Goal: Transaction & Acquisition: Purchase product/service

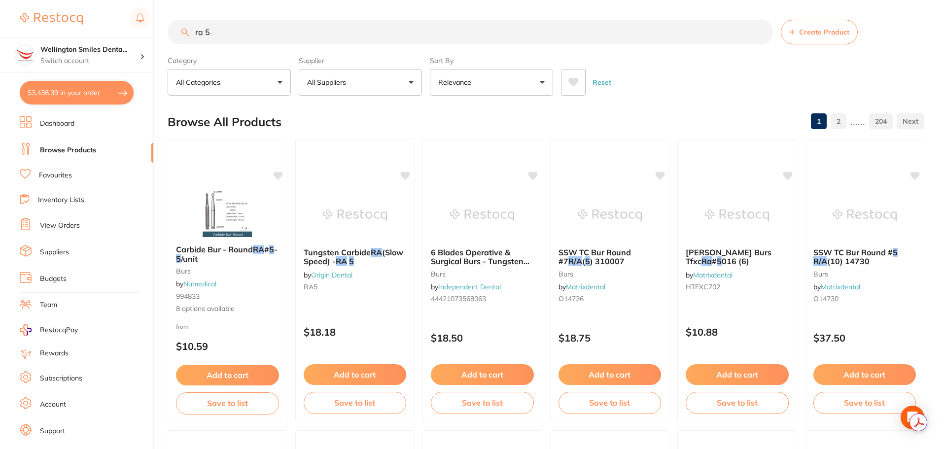
click at [92, 97] on button "$3,436.39 in your order" at bounding box center [77, 93] width 114 height 24
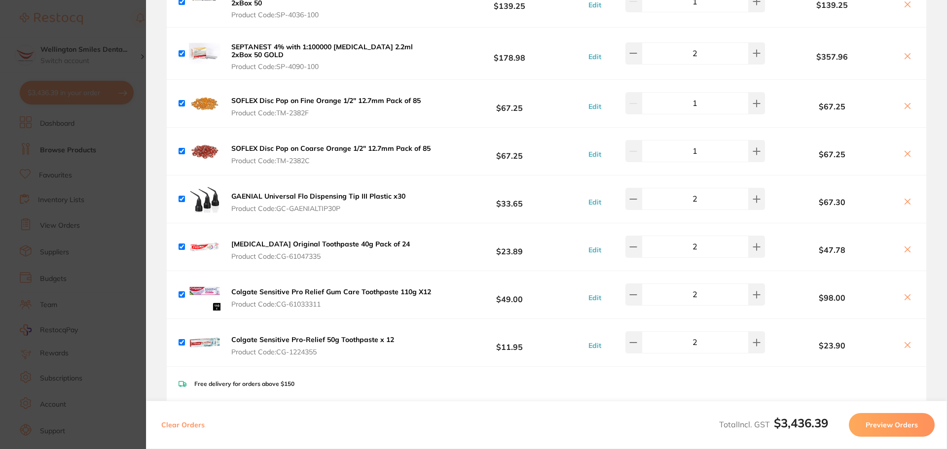
scroll to position [247, 0]
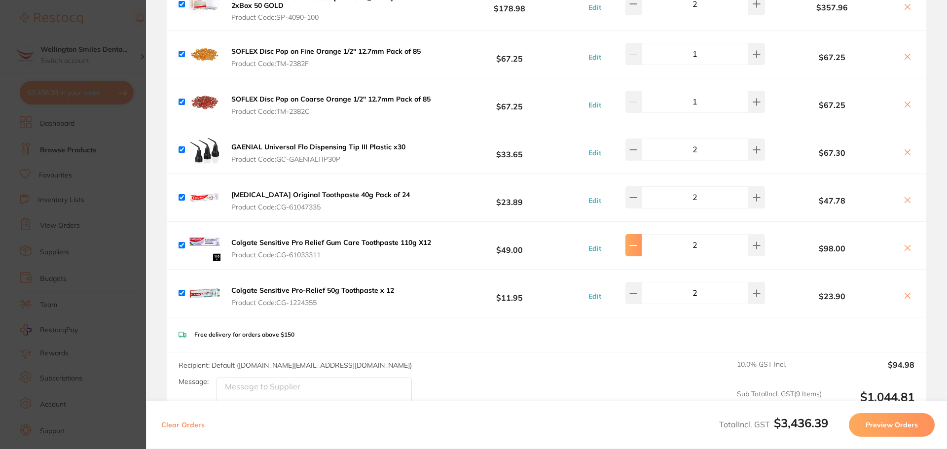
click at [632, 244] on button at bounding box center [633, 245] width 16 height 22
type input "1"
click at [906, 249] on button at bounding box center [907, 249] width 14 height 10
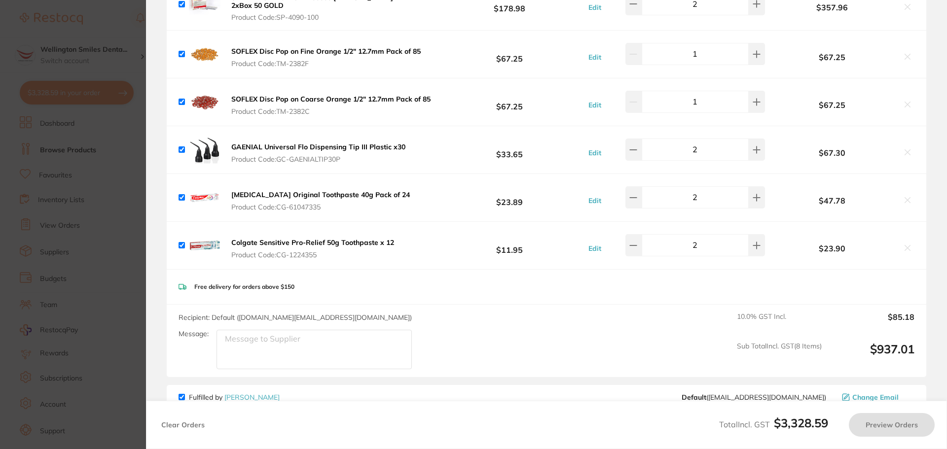
checkbox input "true"
click at [753, 194] on icon at bounding box center [756, 197] width 6 height 6
type input "3"
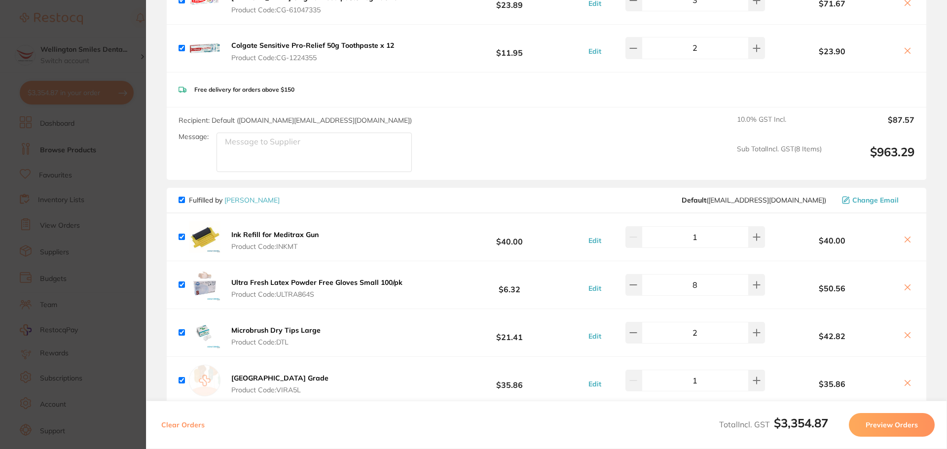
scroll to position [838, 0]
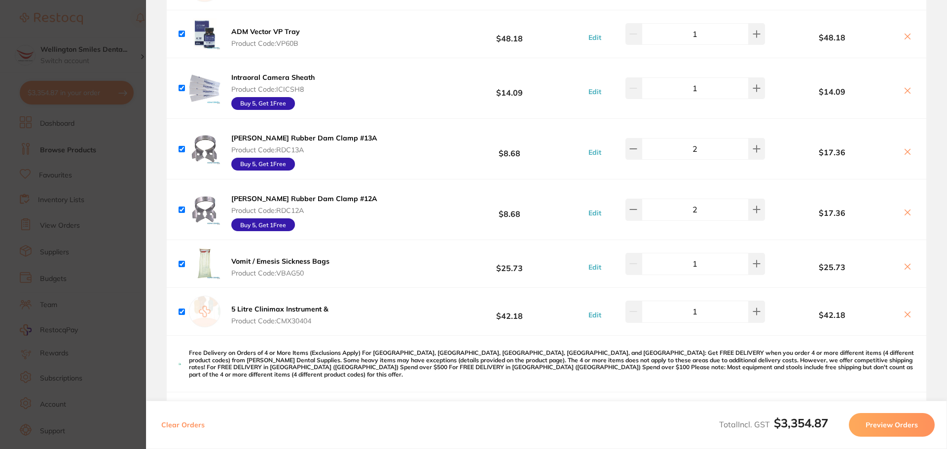
click at [132, 205] on section "Update RRP Set your pre negotiated price for this item. Item Agreed RRP (excl. …" at bounding box center [473, 224] width 947 height 449
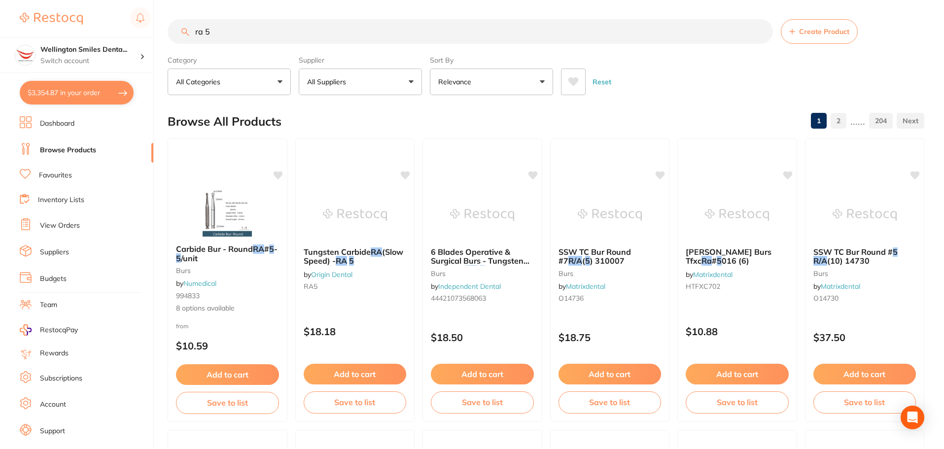
scroll to position [0, 0]
drag, startPoint x: 228, startPoint y: 40, endPoint x: 168, endPoint y: 43, distance: 60.2
click at [168, 43] on div "ra 5 Create Product" at bounding box center [546, 31] width 757 height 25
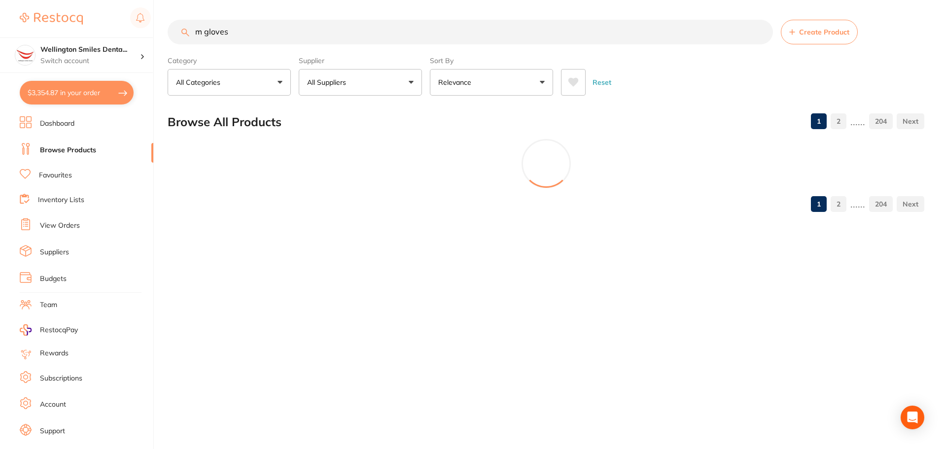
scroll to position [0, 0]
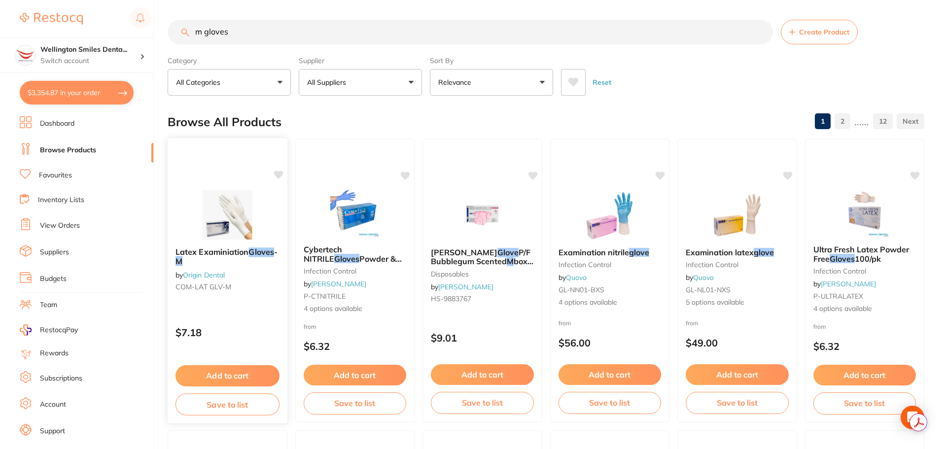
type input "m gloves"
click at [249, 366] on button "Add to cart" at bounding box center [228, 375] width 104 height 21
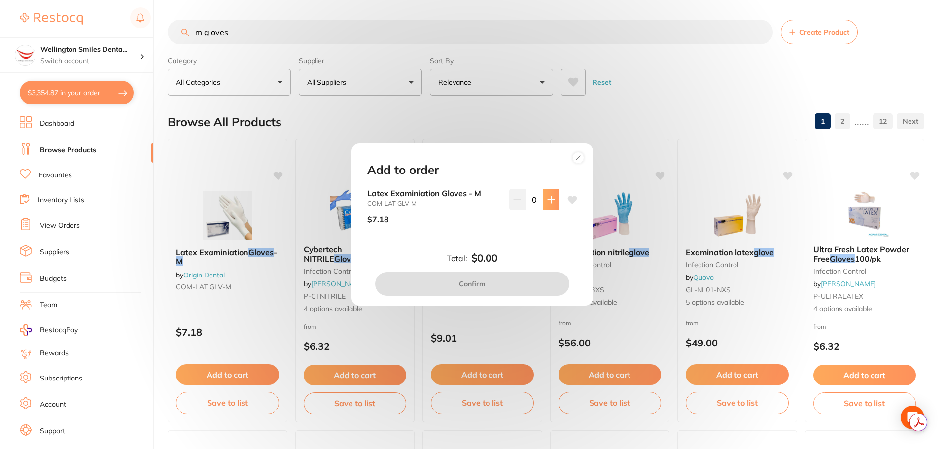
click at [549, 191] on button at bounding box center [551, 200] width 16 height 22
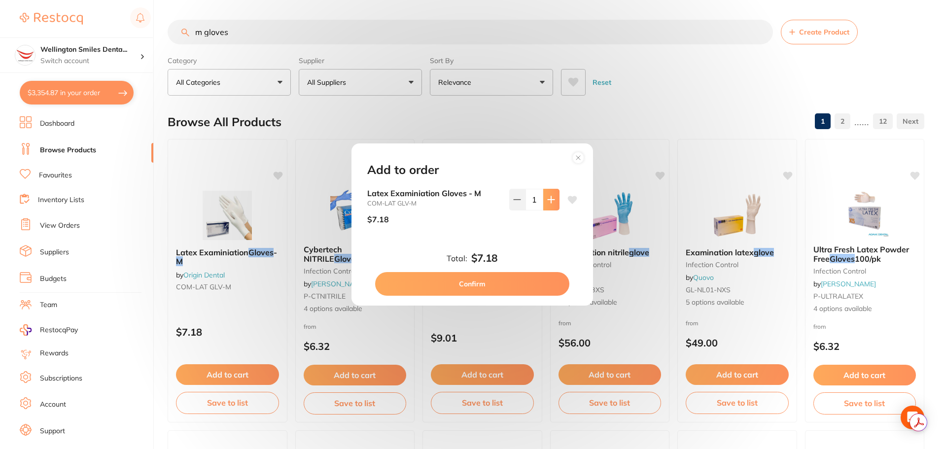
click at [549, 191] on button at bounding box center [551, 200] width 16 height 22
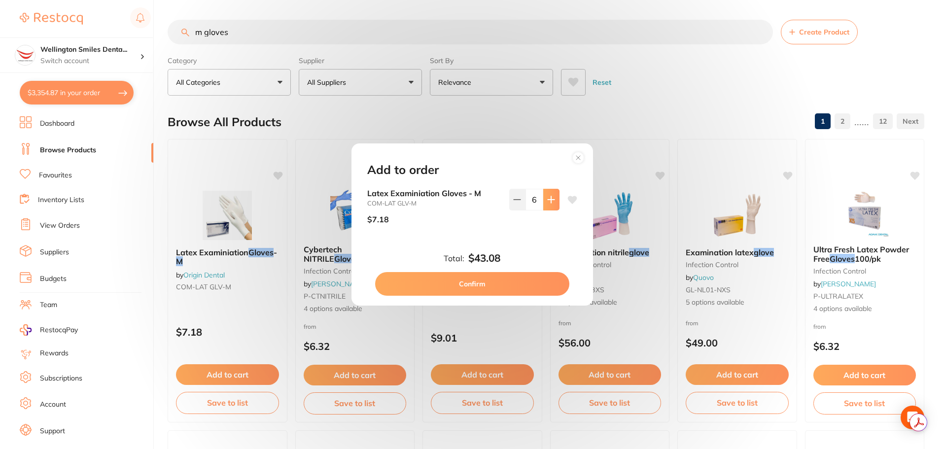
click at [550, 191] on button at bounding box center [551, 200] width 16 height 22
click at [550, 199] on icon at bounding box center [551, 200] width 8 height 8
type input "10"
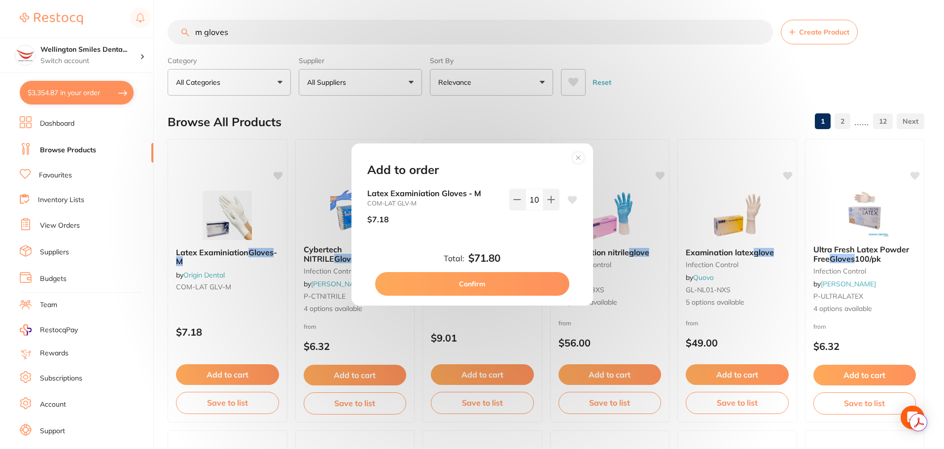
click at [501, 282] on button "Confirm" at bounding box center [472, 284] width 194 height 24
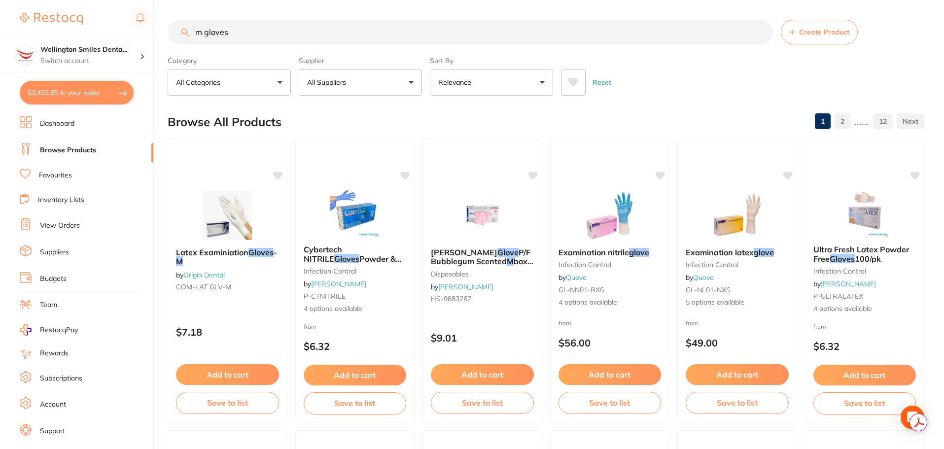
checkbox input "false"
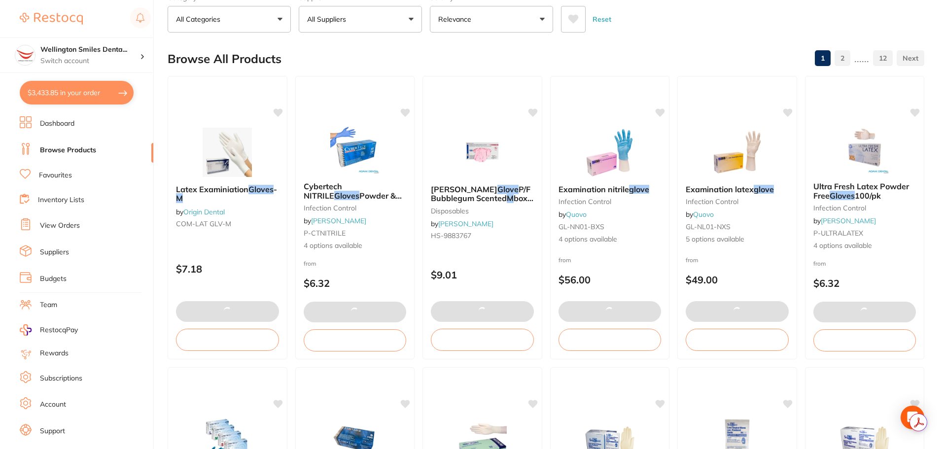
scroll to position [148, 0]
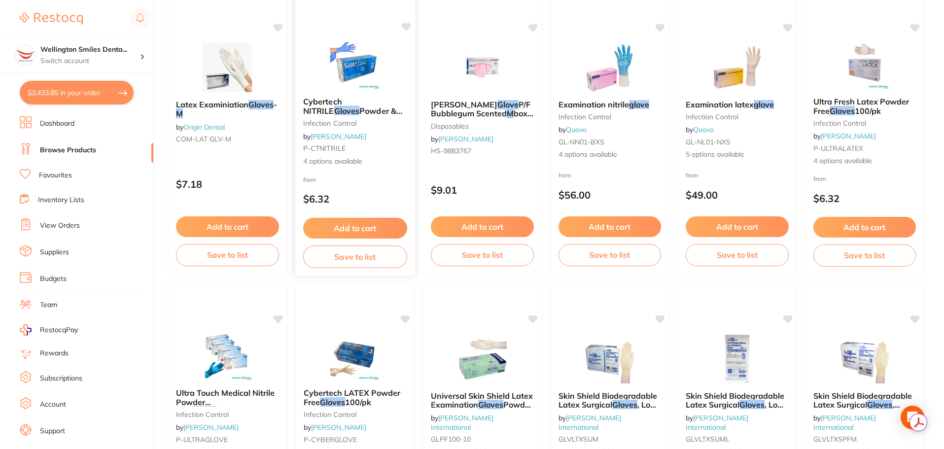
click at [370, 72] on img at bounding box center [354, 64] width 65 height 50
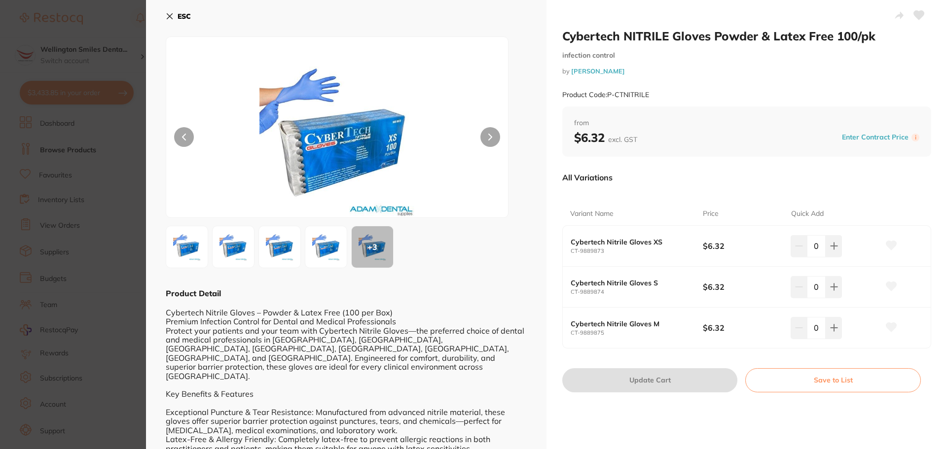
click at [177, 9] on button "ESC" at bounding box center [178, 16] width 25 height 17
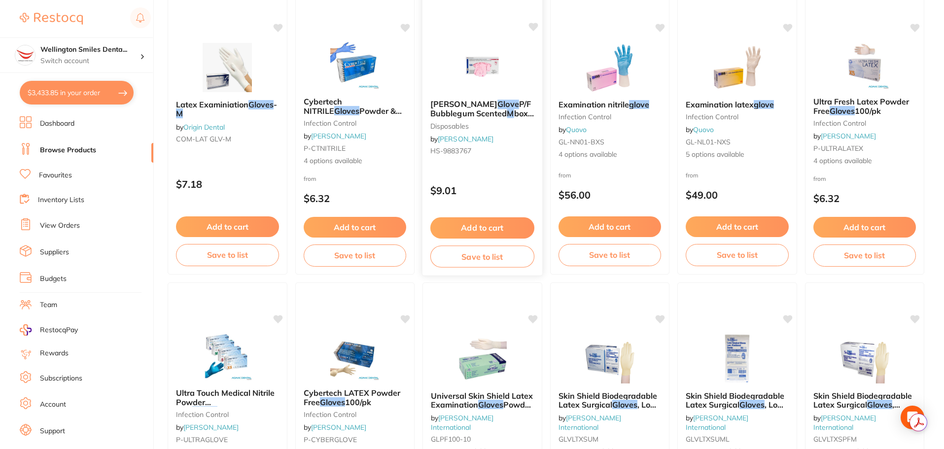
click at [497, 80] on img at bounding box center [482, 67] width 65 height 50
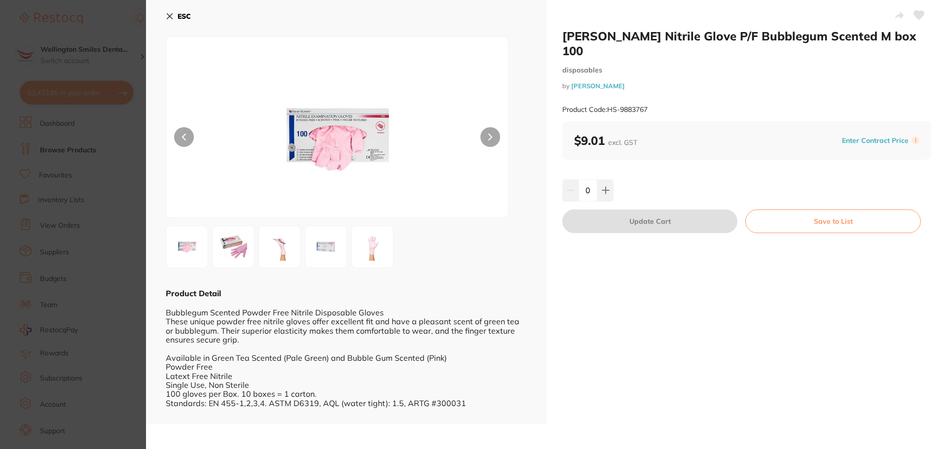
click at [173, 19] on icon at bounding box center [170, 16] width 8 height 8
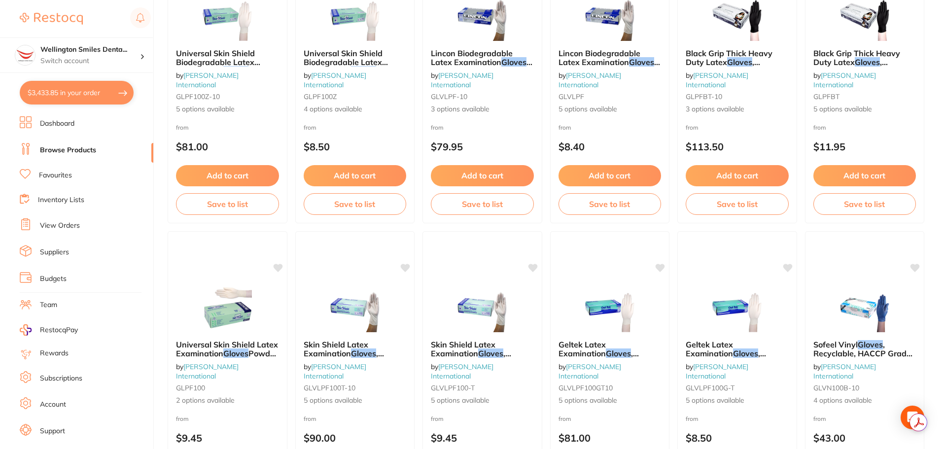
scroll to position [2356, 0]
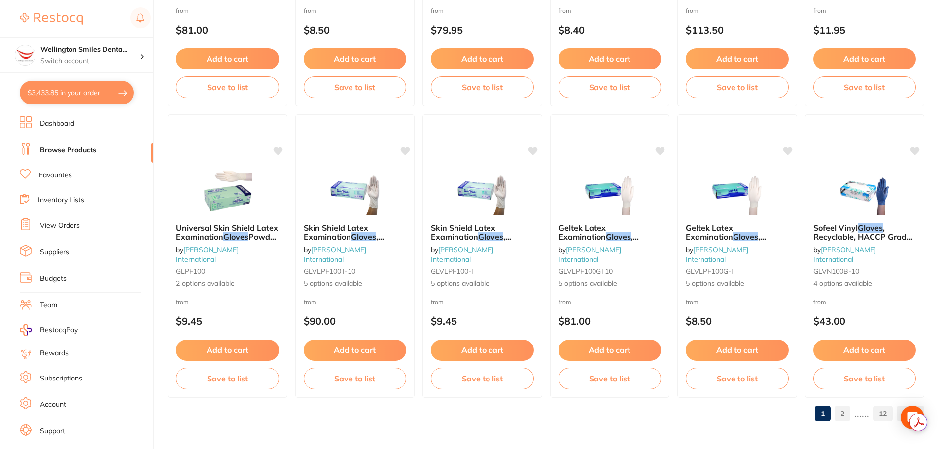
click at [843, 418] on link "2" at bounding box center [843, 414] width 16 height 20
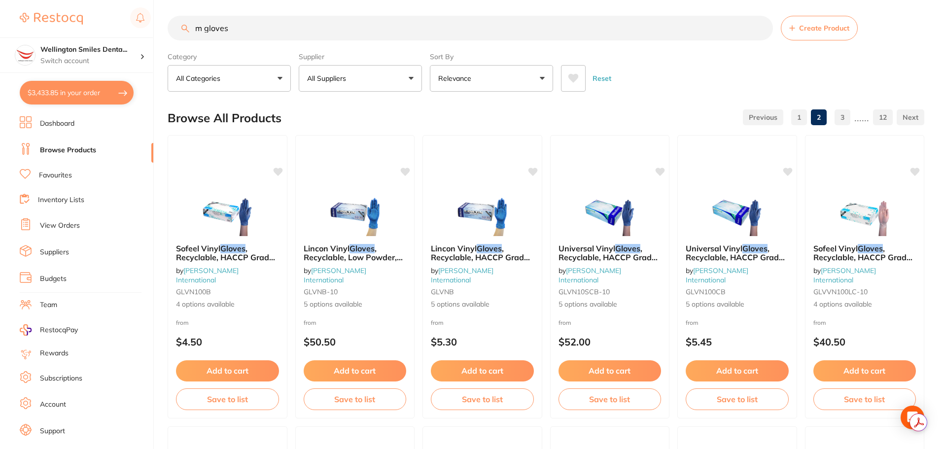
scroll to position [0, 0]
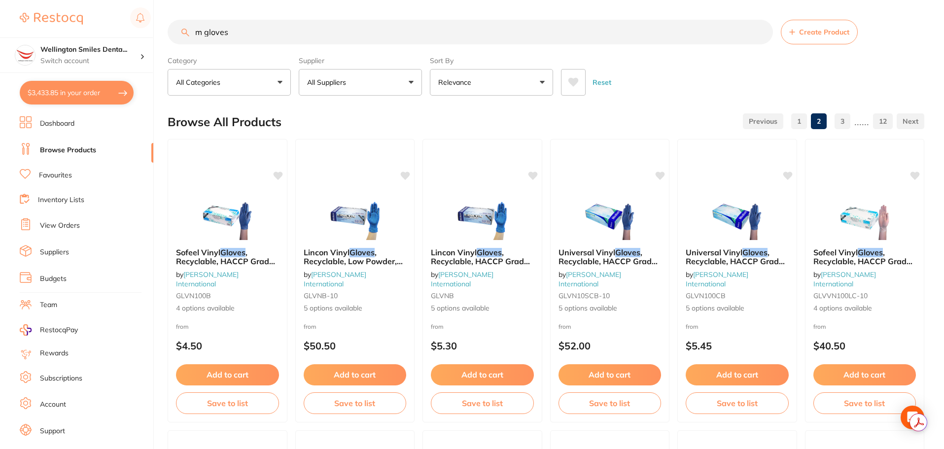
drag, startPoint x: 244, startPoint y: 32, endPoint x: 160, endPoint y: 34, distance: 84.3
click at [160, 34] on div "$3,433.85 Wellington Smiles Denta... Switch account Wellington Smiles Dental $3…" at bounding box center [472, 224] width 944 height 449
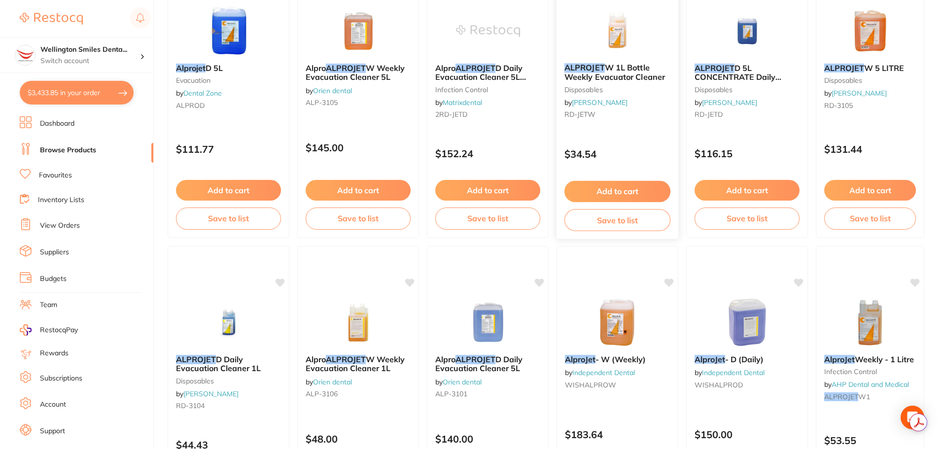
scroll to position [247, 0]
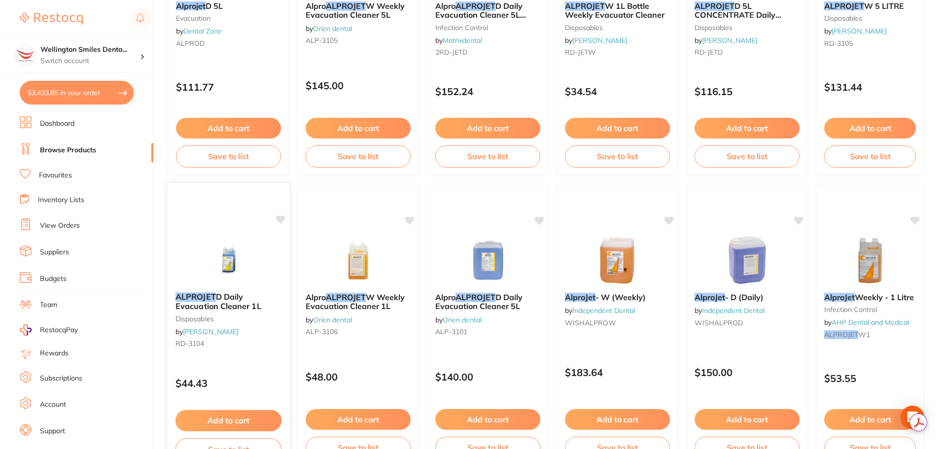
type input "alprojet"
click at [234, 419] on button "Add to cart" at bounding box center [229, 420] width 106 height 21
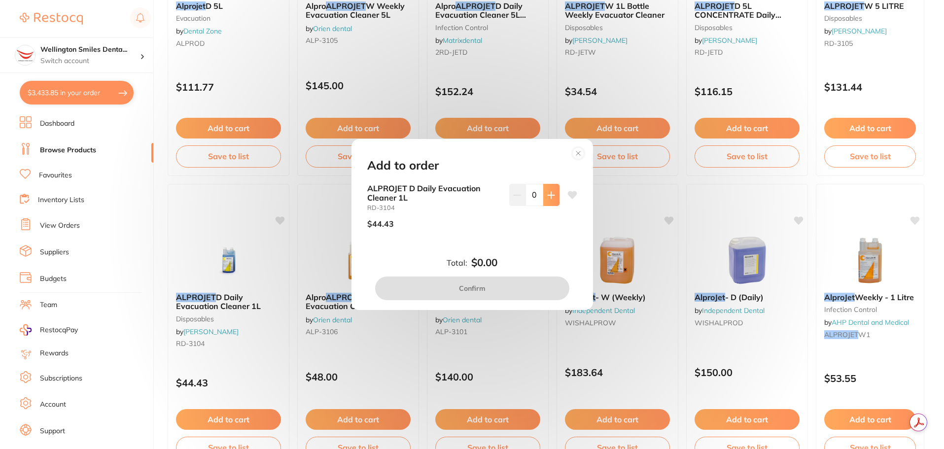
click at [552, 202] on button at bounding box center [551, 195] width 16 height 22
type input "1"
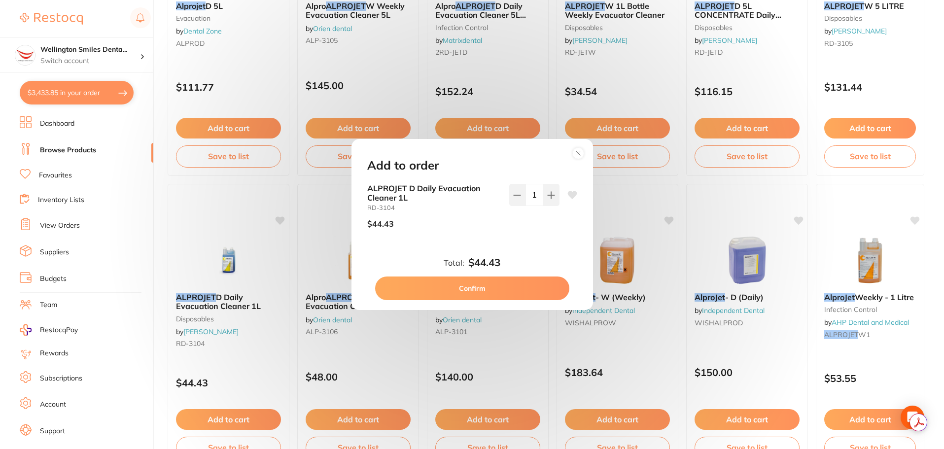
click at [512, 293] on button "Confirm" at bounding box center [472, 289] width 194 height 24
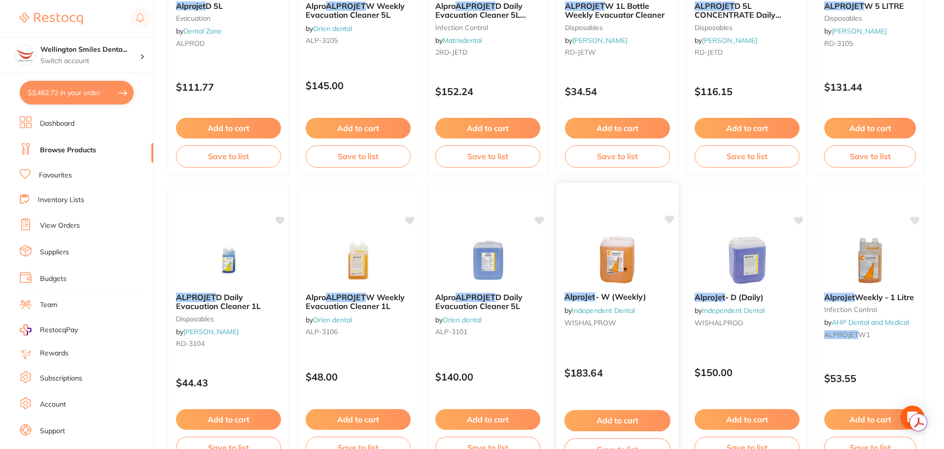
checkbox input "false"
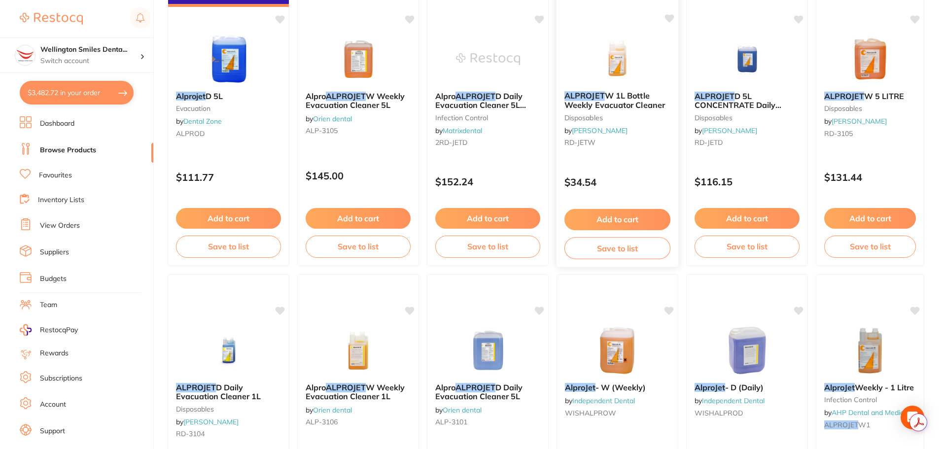
scroll to position [148, 0]
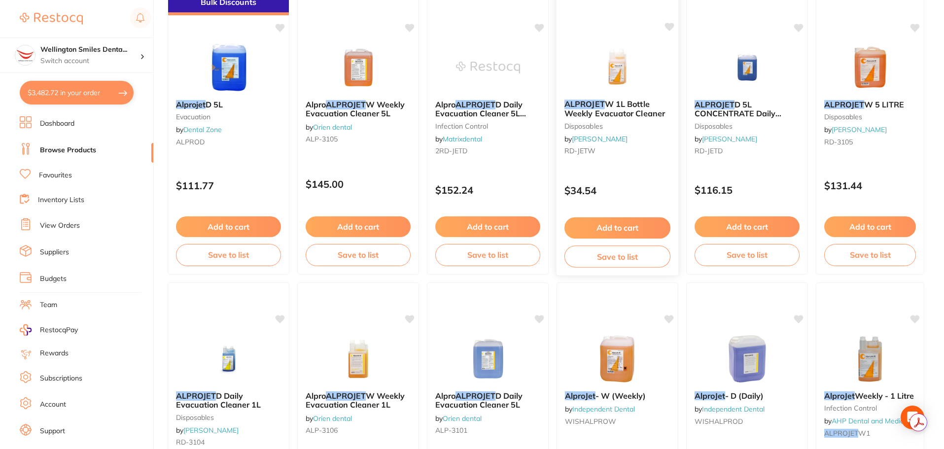
click at [614, 221] on button "Add to cart" at bounding box center [618, 227] width 106 height 21
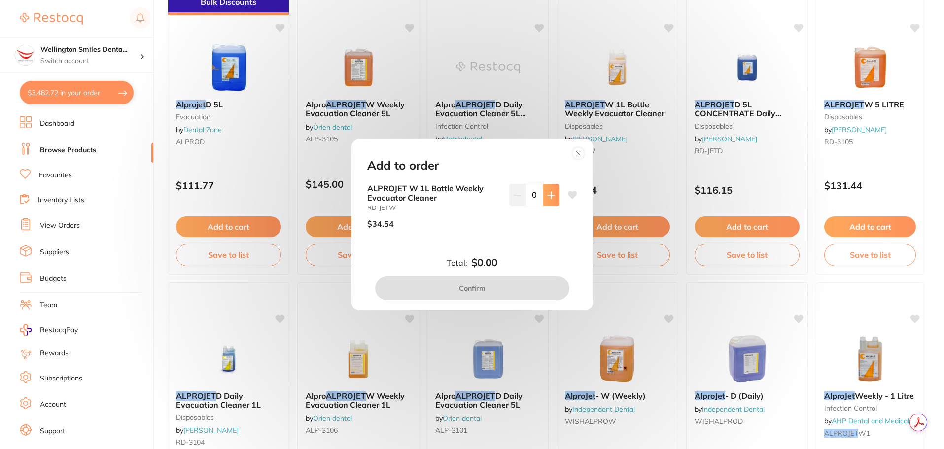
click at [555, 197] on button at bounding box center [551, 195] width 16 height 22
type input "1"
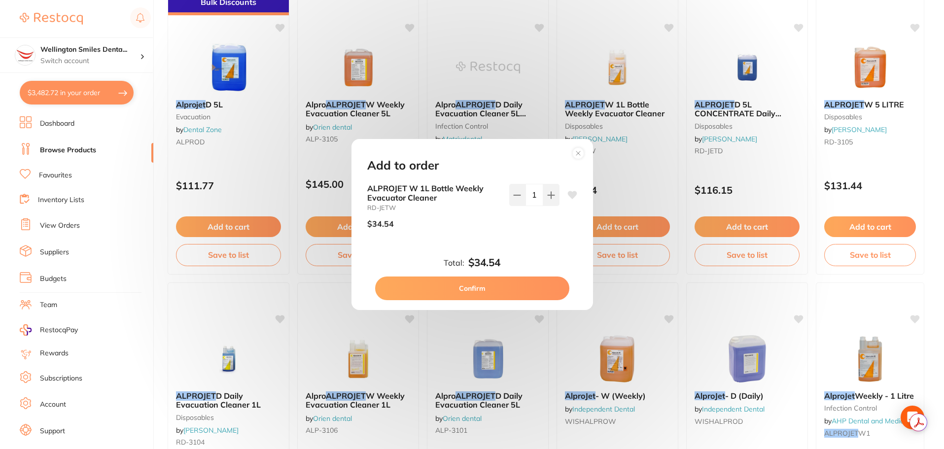
click at [526, 286] on button "Confirm" at bounding box center [472, 289] width 194 height 24
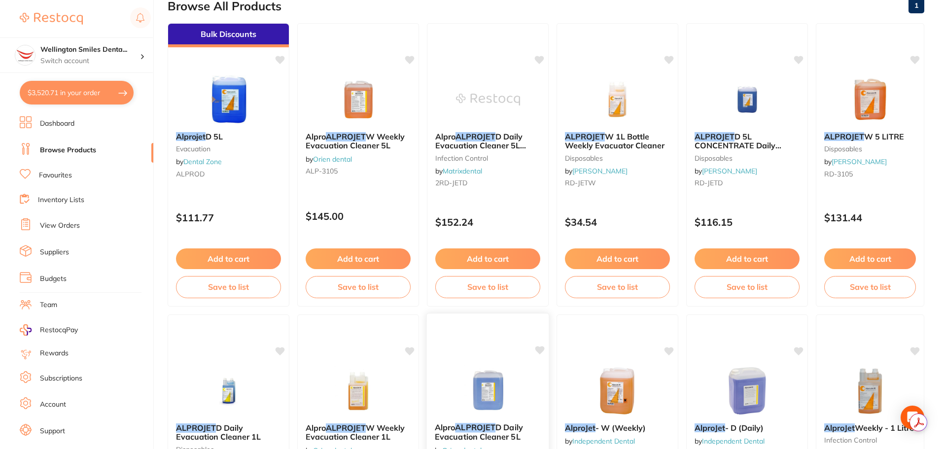
scroll to position [99, 0]
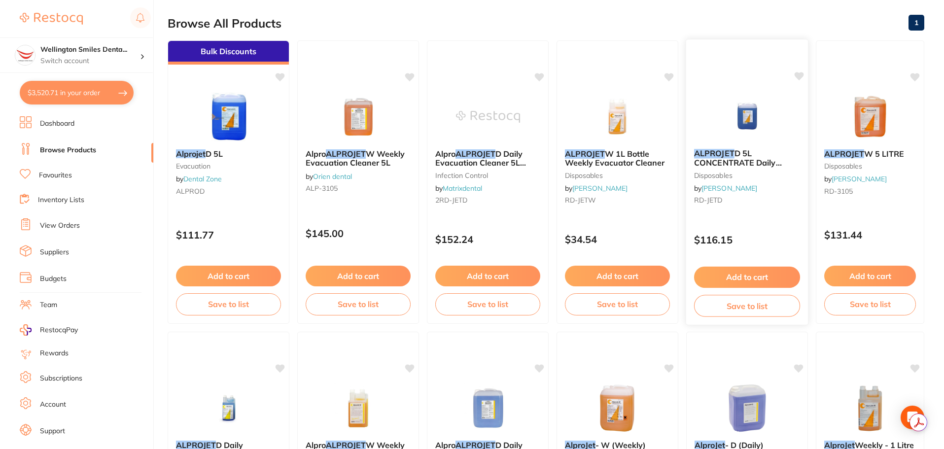
click at [728, 278] on button "Add to cart" at bounding box center [747, 277] width 106 height 21
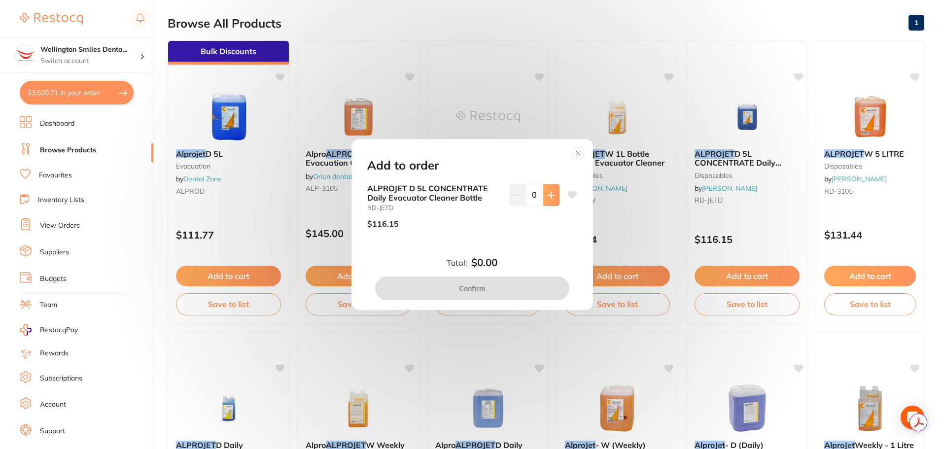
click at [551, 204] on button at bounding box center [551, 195] width 16 height 22
type input "1"
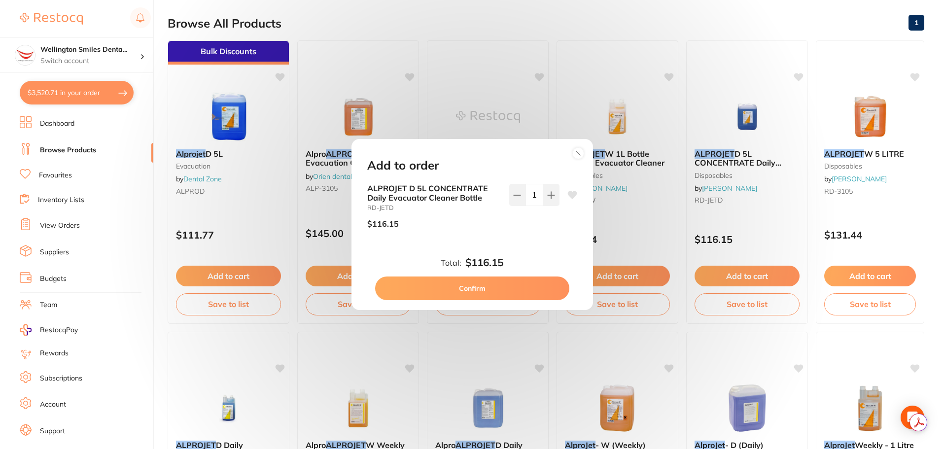
click at [532, 283] on button "Confirm" at bounding box center [472, 289] width 194 height 24
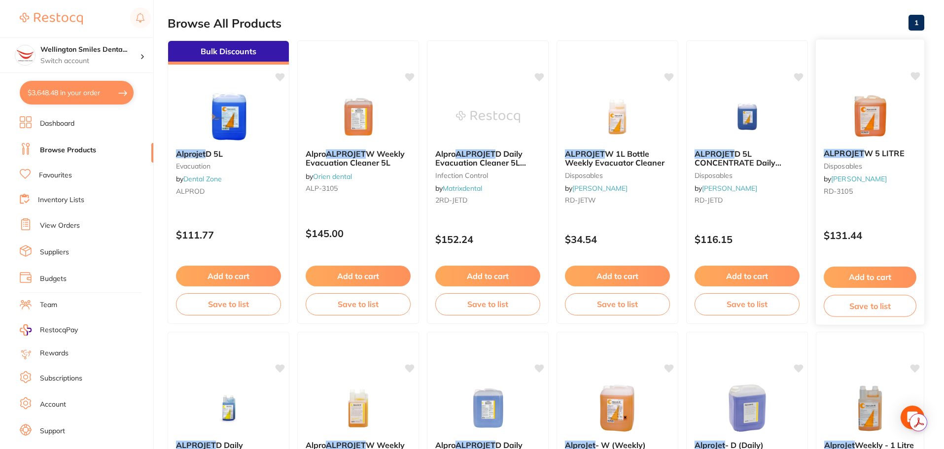
scroll to position [986, 0]
click at [873, 273] on button "Add to cart" at bounding box center [870, 277] width 93 height 21
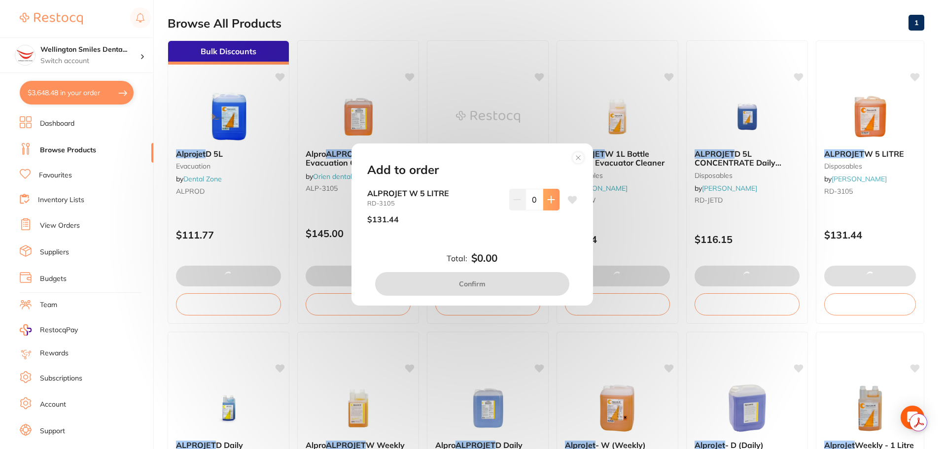
click at [552, 200] on icon at bounding box center [551, 200] width 8 height 8
type input "1"
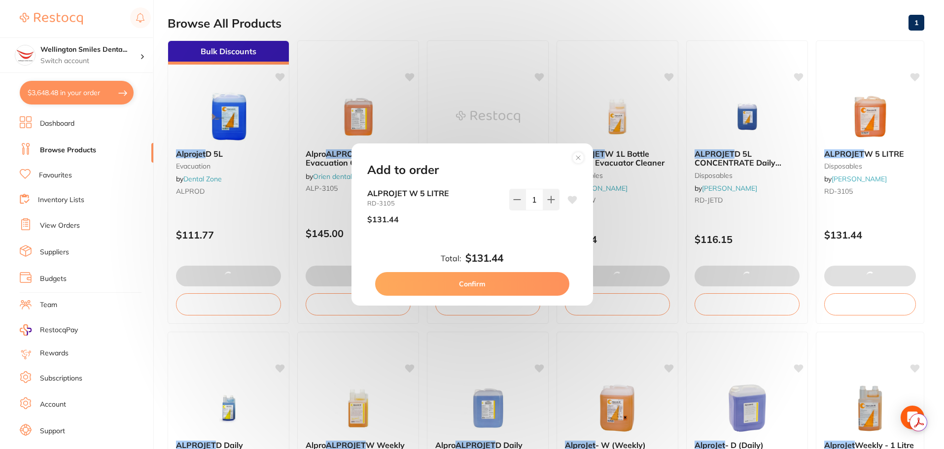
click at [503, 288] on button "Confirm" at bounding box center [472, 284] width 194 height 24
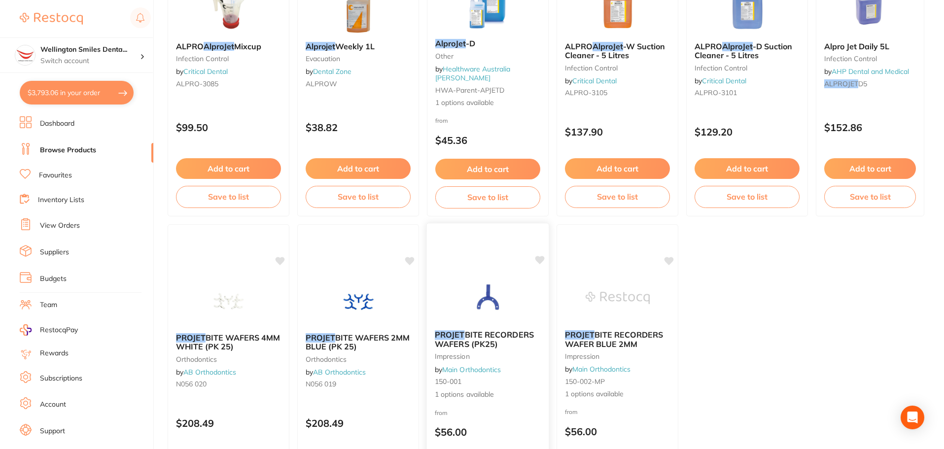
scroll to position [690, 0]
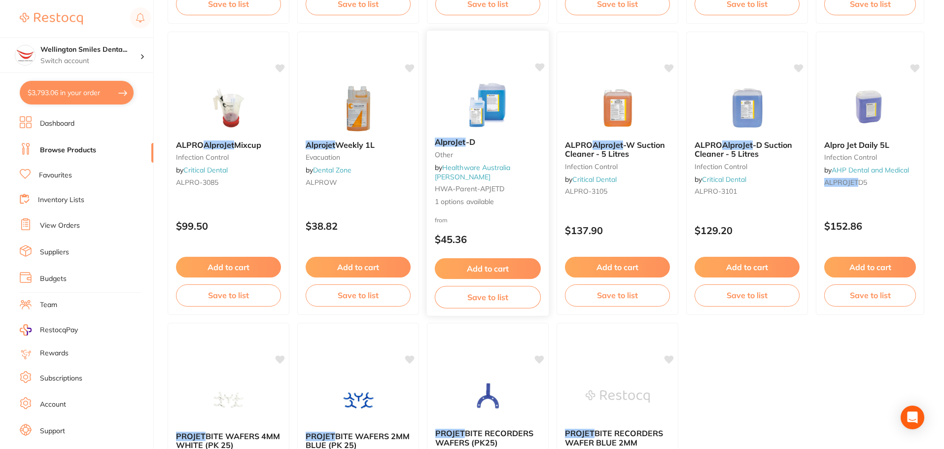
click at [498, 136] on div "AlproJet -D other by Healthware Australia [PERSON_NAME]-parent-APJETD 1 options…" at bounding box center [488, 172] width 122 height 85
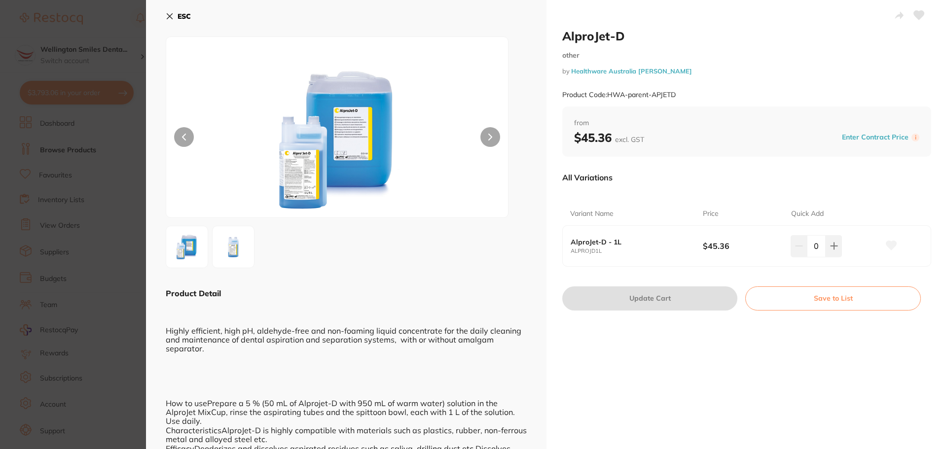
click at [167, 20] on button "ESC" at bounding box center [178, 16] width 25 height 17
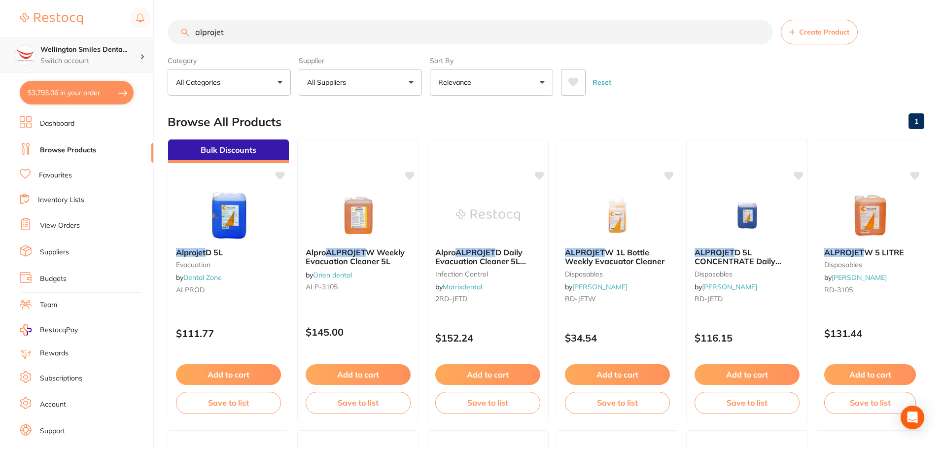
click at [143, 61] on div "Wellington Smiles Denta... Switch account" at bounding box center [76, 55] width 153 height 36
click at [145, 147] on li "Browse Products" at bounding box center [87, 150] width 134 height 15
drag, startPoint x: 251, startPoint y: 39, endPoint x: 196, endPoint y: 35, distance: 54.9
click at [196, 35] on input "alprojet" at bounding box center [470, 32] width 605 height 25
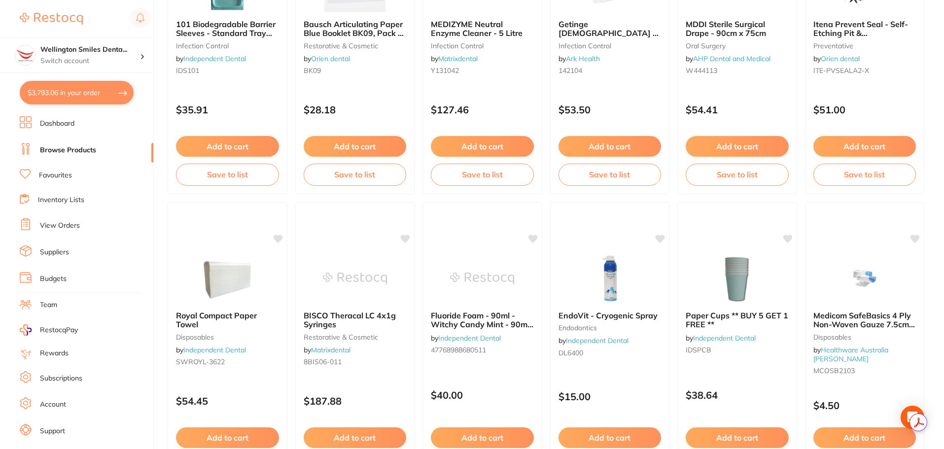
scroll to position [2356, 0]
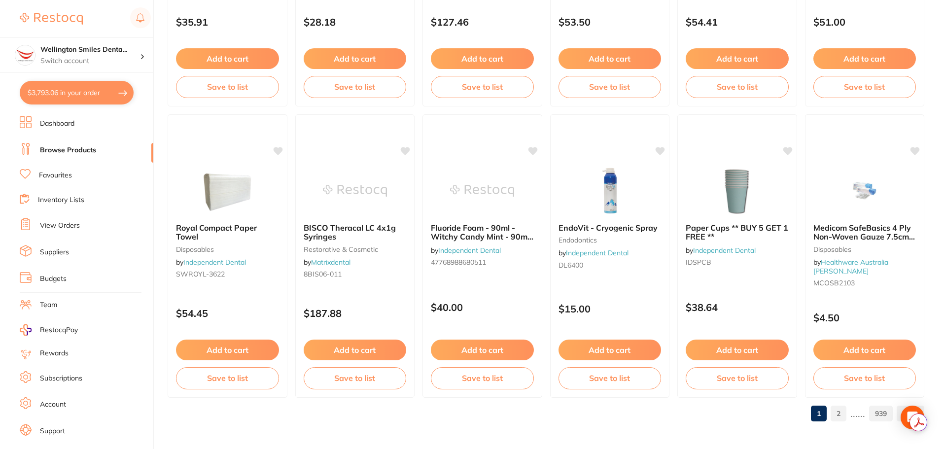
click at [844, 416] on link "2" at bounding box center [839, 414] width 16 height 20
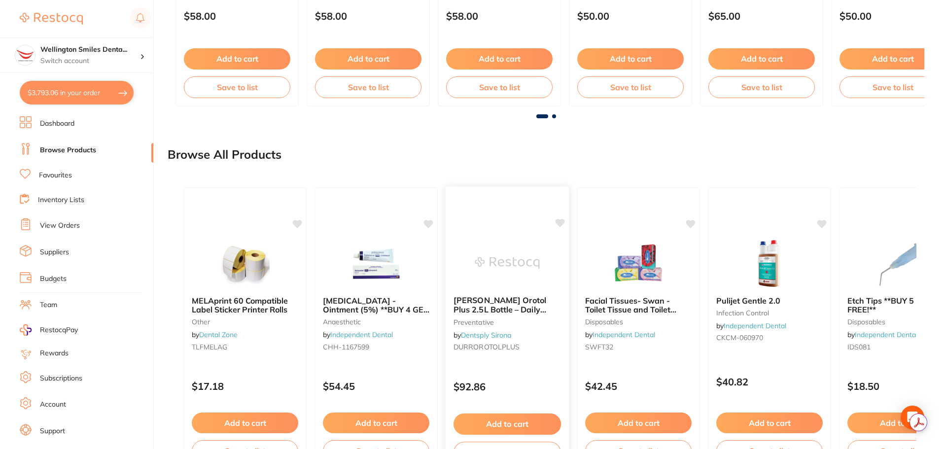
scroll to position [753, 0]
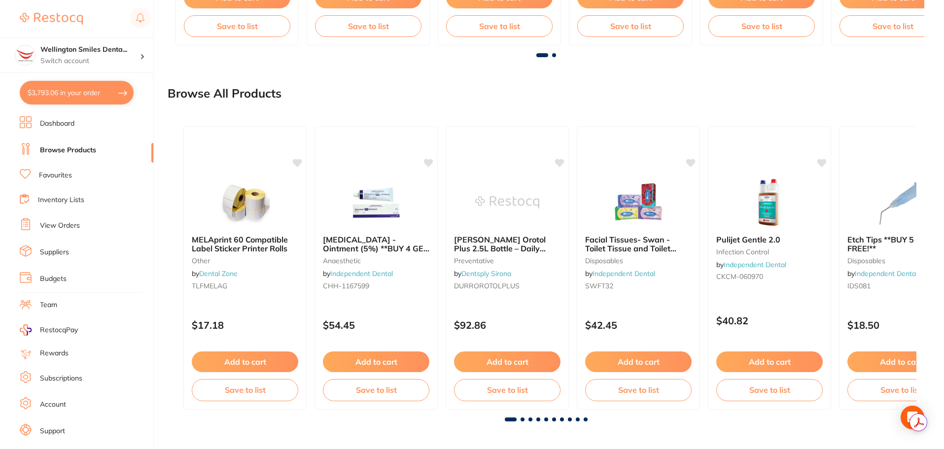
click at [524, 418] on span at bounding box center [523, 420] width 4 height 4
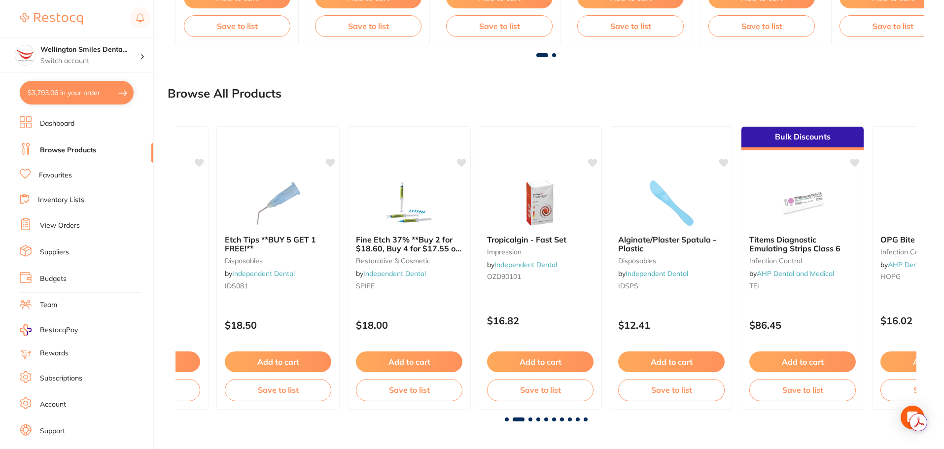
scroll to position [0, 741]
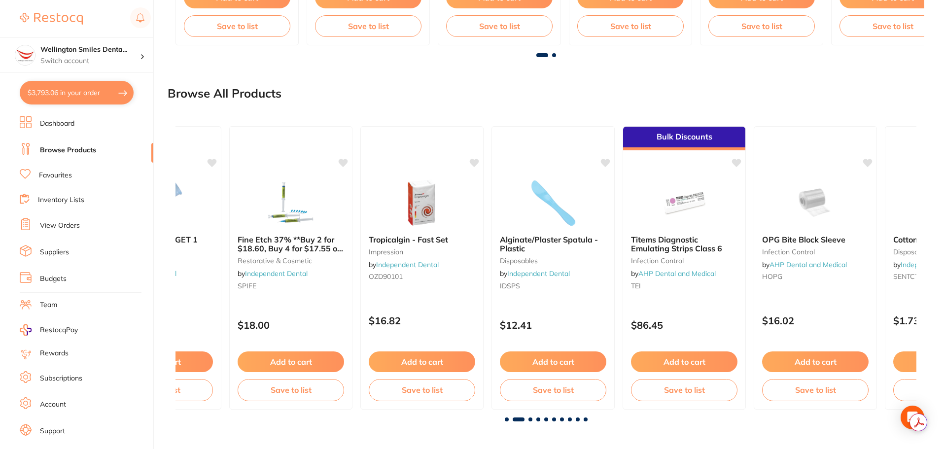
click at [528, 419] on div at bounding box center [546, 420] width 741 height 4
click at [530, 419] on span at bounding box center [531, 420] width 4 height 4
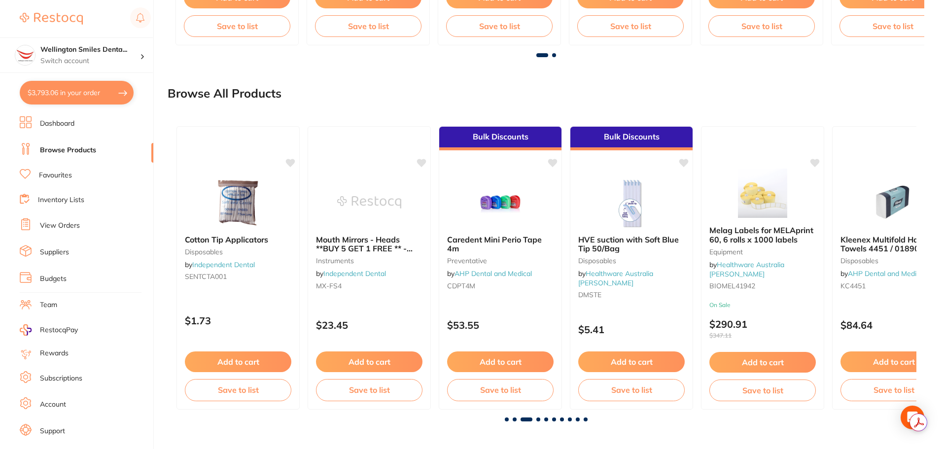
scroll to position [0, 1482]
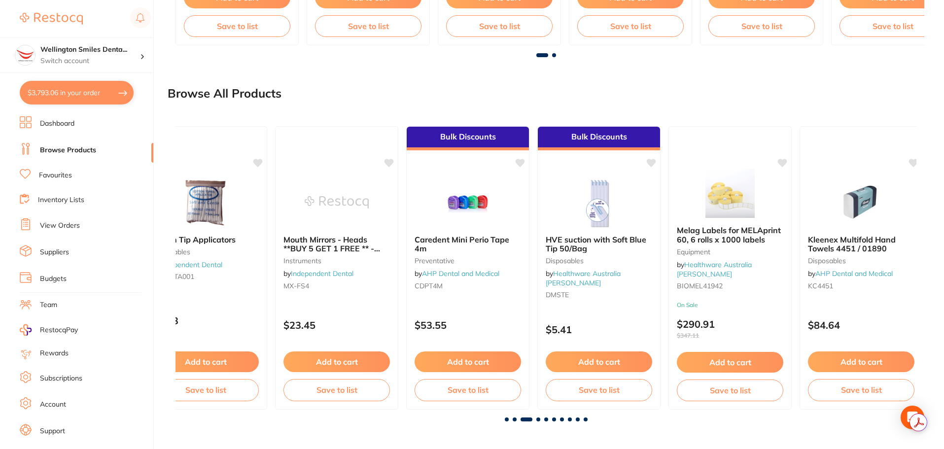
click at [539, 419] on span at bounding box center [538, 420] width 4 height 4
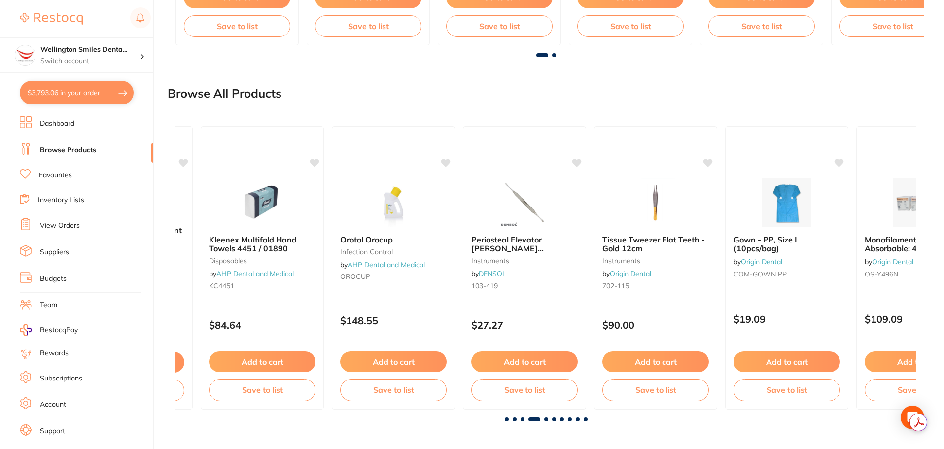
scroll to position [0, 2223]
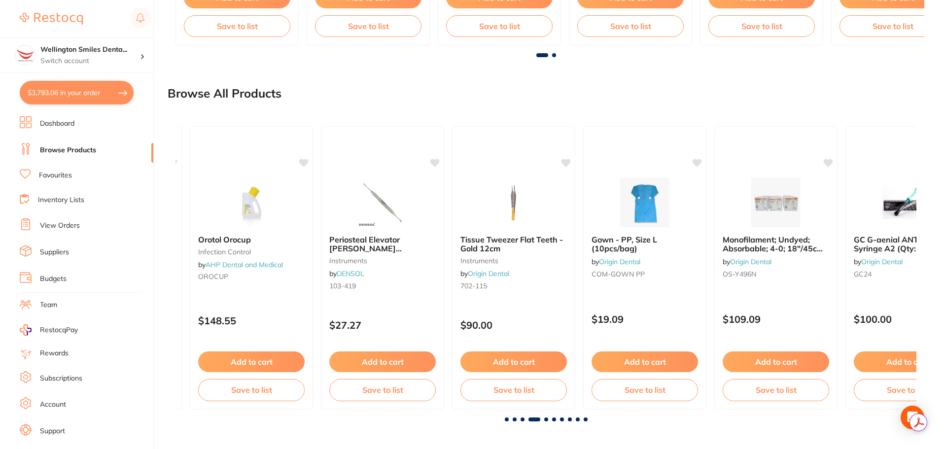
click at [547, 419] on span at bounding box center [546, 420] width 4 height 4
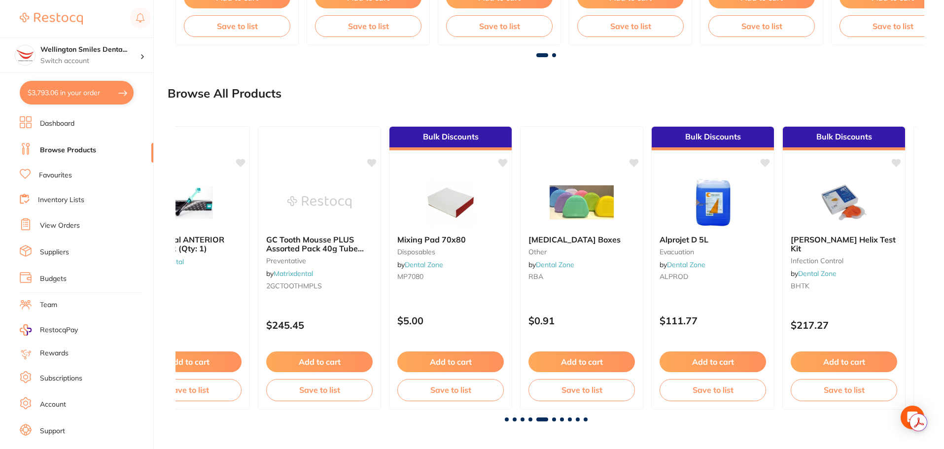
scroll to position [0, 2964]
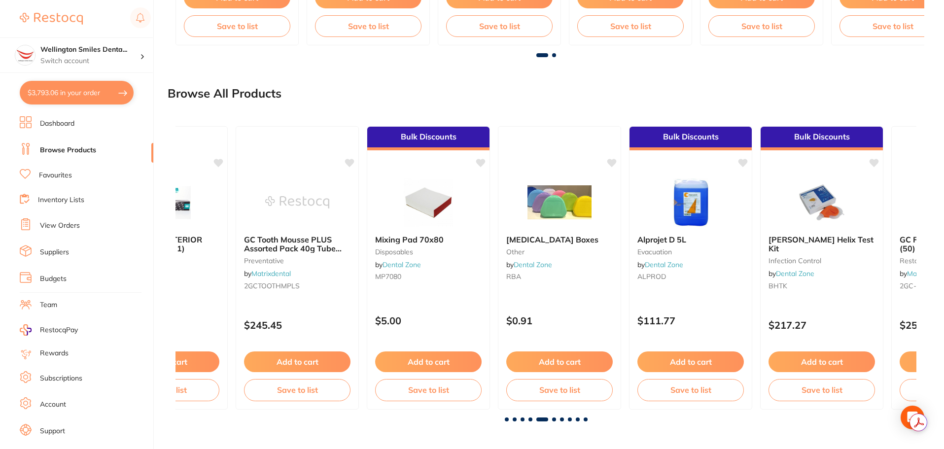
click at [554, 419] on span at bounding box center [554, 420] width 4 height 4
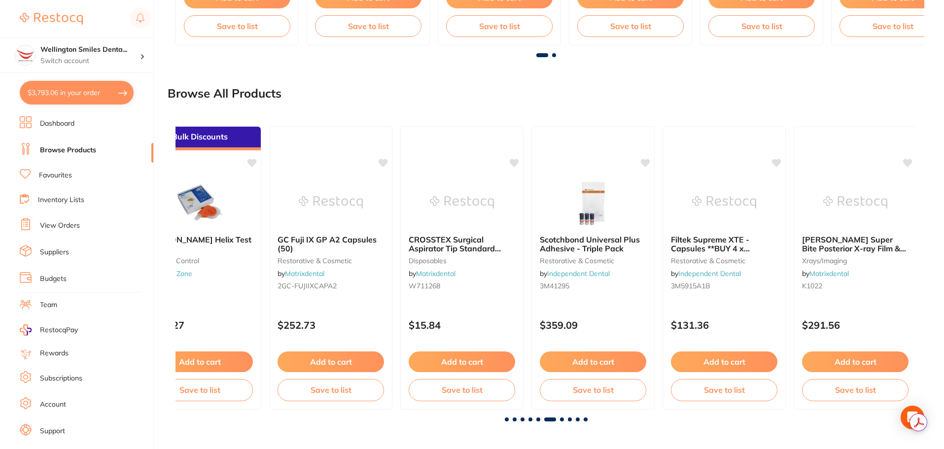
scroll to position [0, 3705]
